Goal: Information Seeking & Learning: Compare options

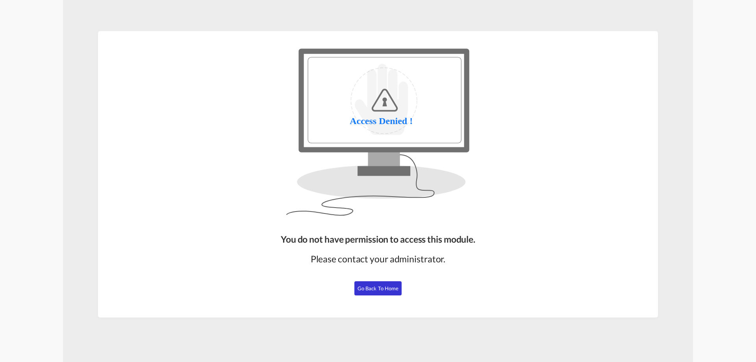
click at [374, 286] on span "Go Back to Home" at bounding box center [378, 288] width 41 height 6
click at [378, 285] on span "Go Back to Home" at bounding box center [378, 288] width 41 height 6
